Goal: Book appointment/travel/reservation

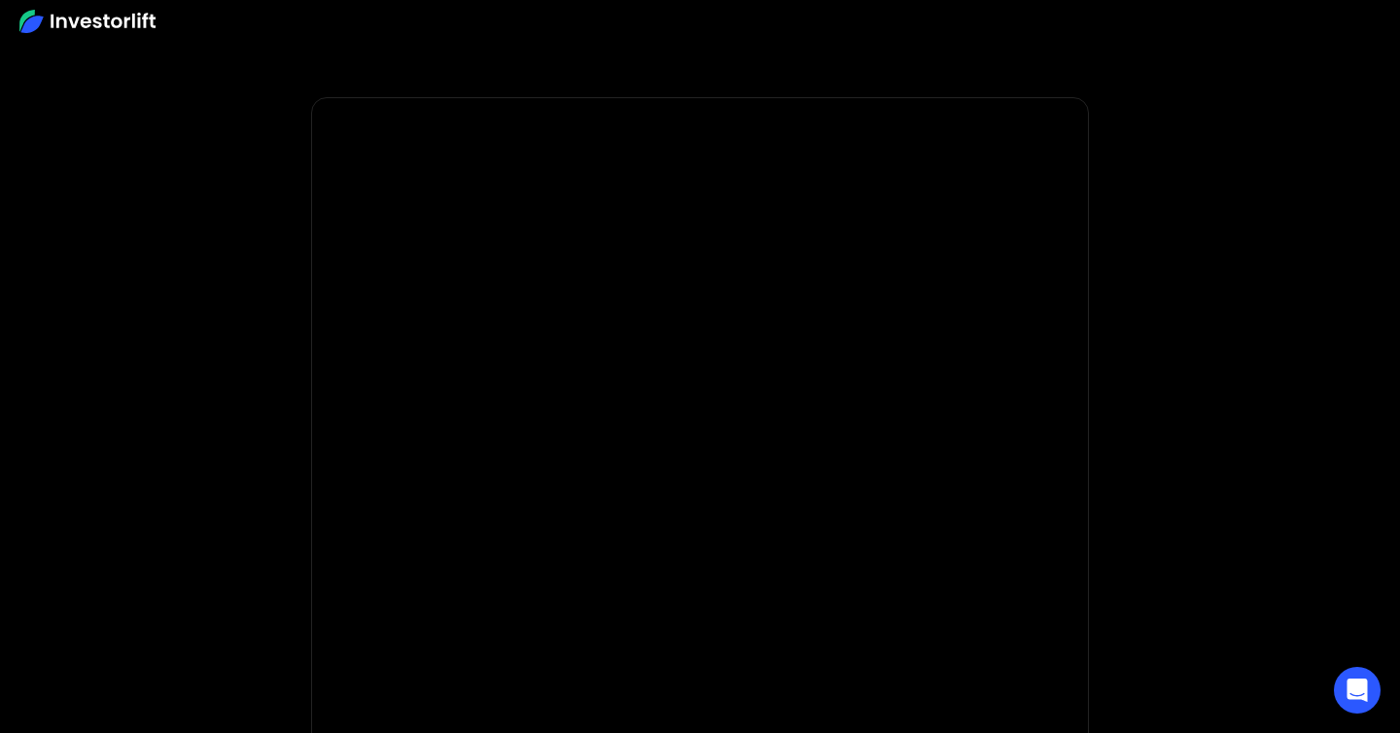
click at [307, 525] on body "* Important: Investorlift requires a minimum investment of $2,000 to join. * * …" at bounding box center [700, 582] width 1400 height 1164
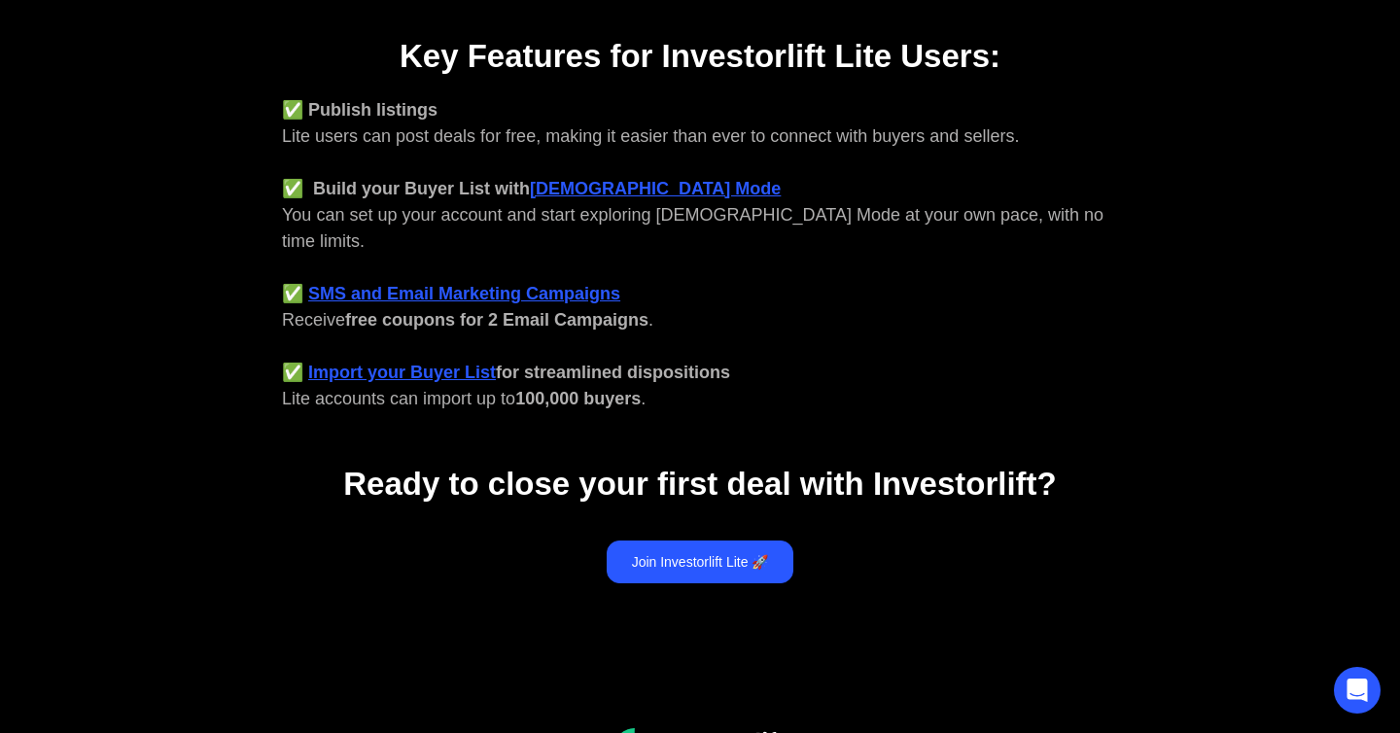
scroll to position [712, 0]
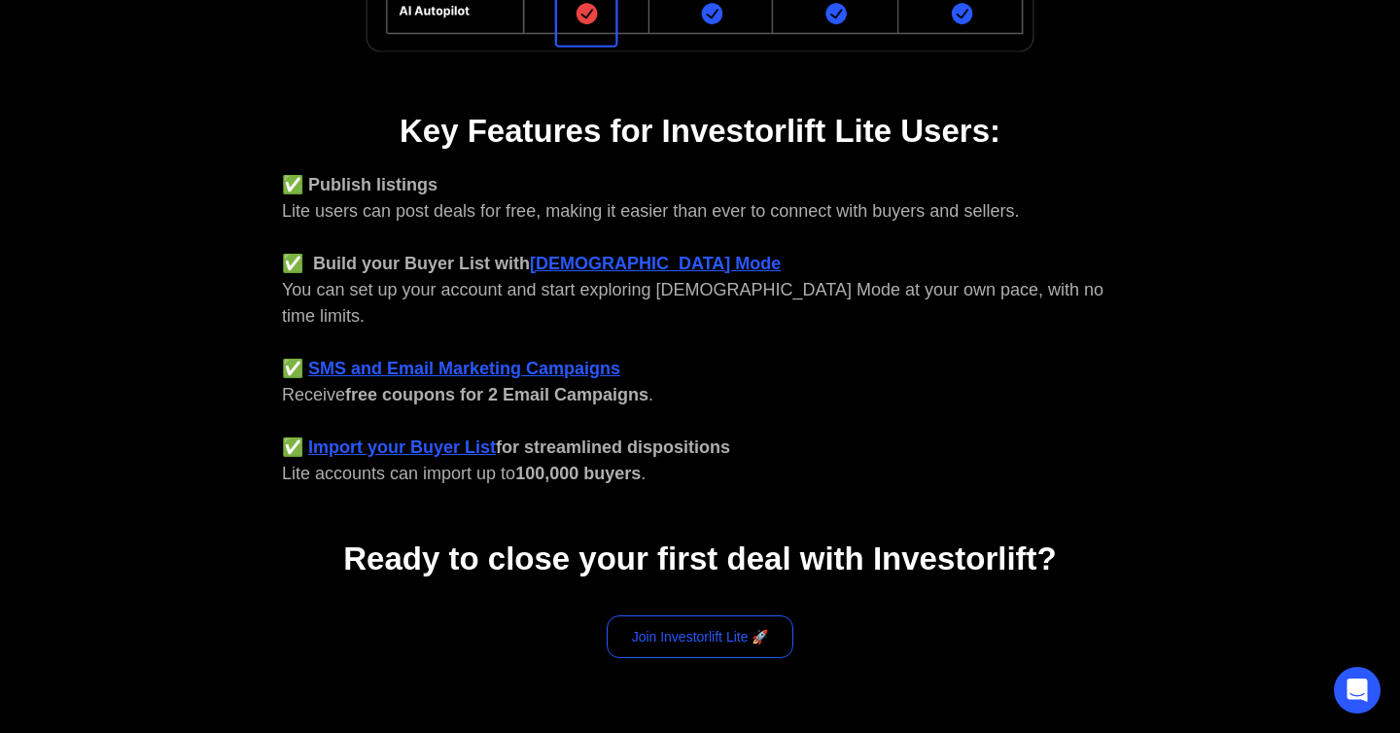
click at [713, 616] on link "Join Investorlift Lite 🚀" at bounding box center [701, 637] width 188 height 43
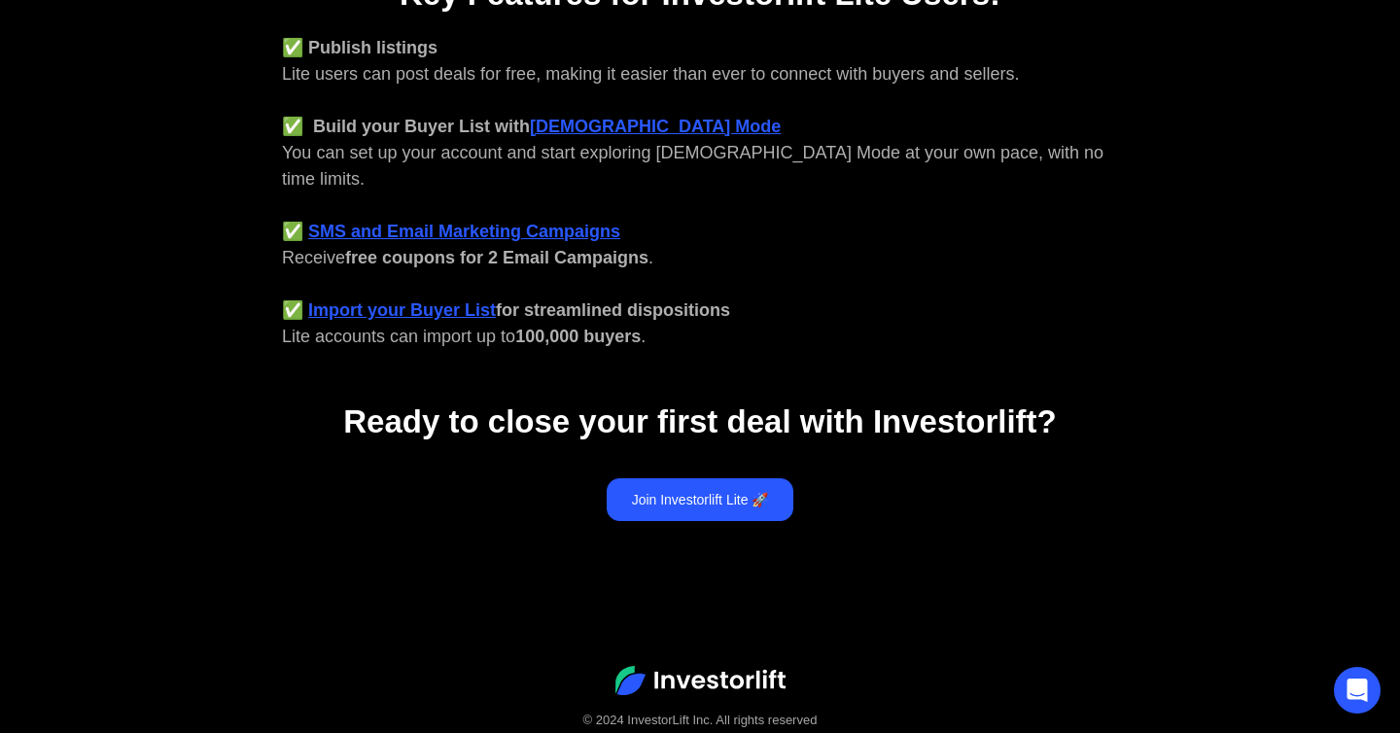
scroll to position [851, 0]
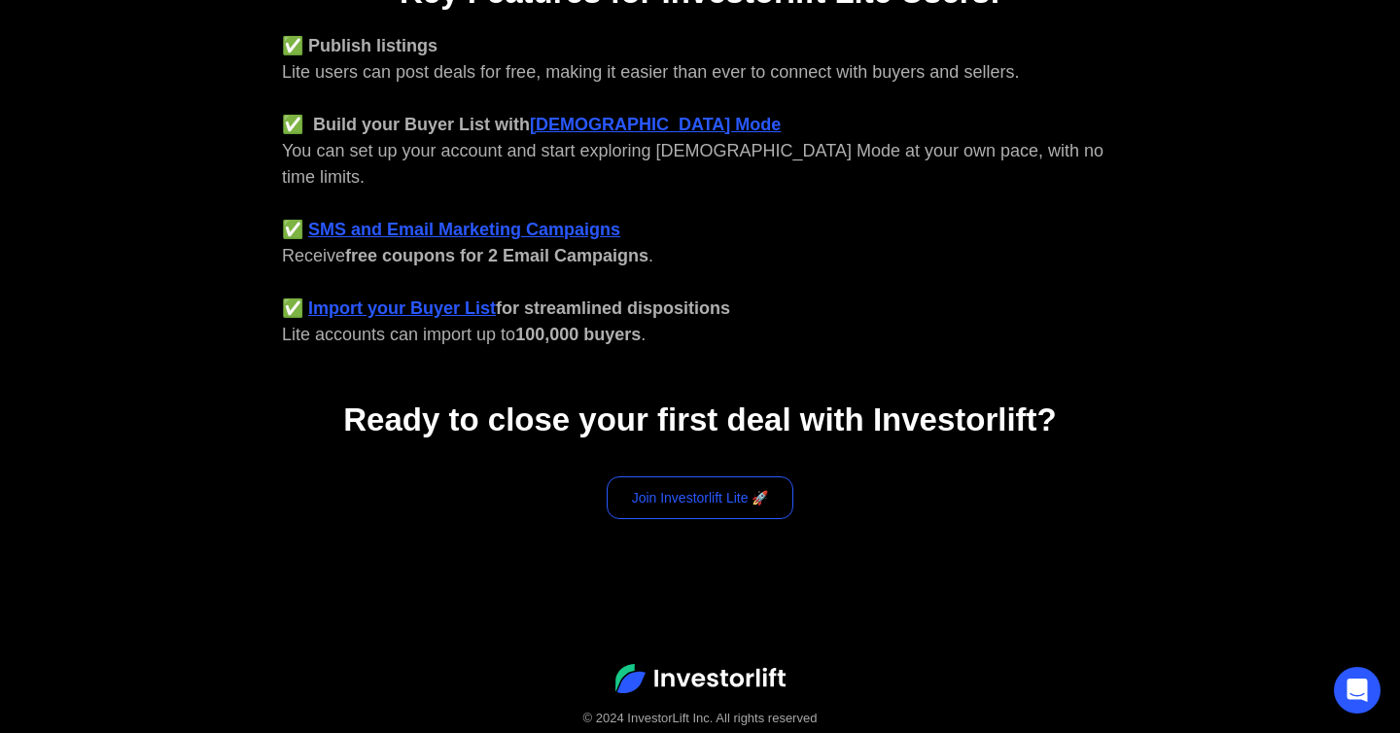
click at [709, 477] on link "Join Investorlift Lite 🚀" at bounding box center [701, 498] width 188 height 43
